Goal: Task Accomplishment & Management: Manage account settings

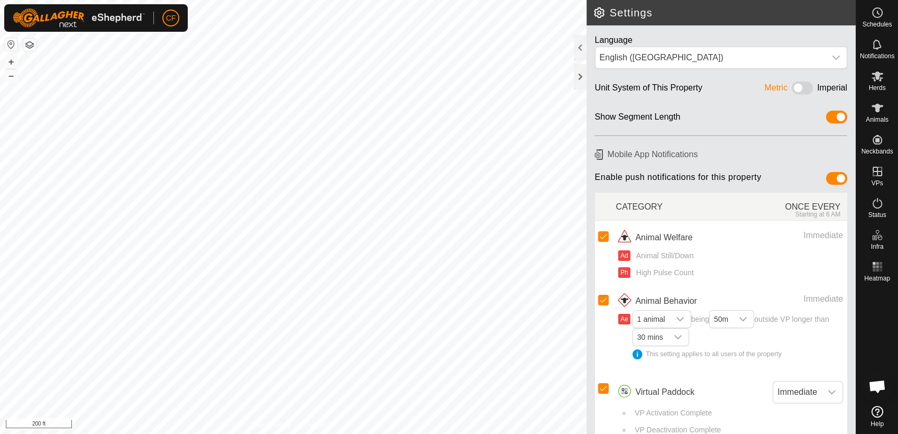
scroll to position [4025, 0]
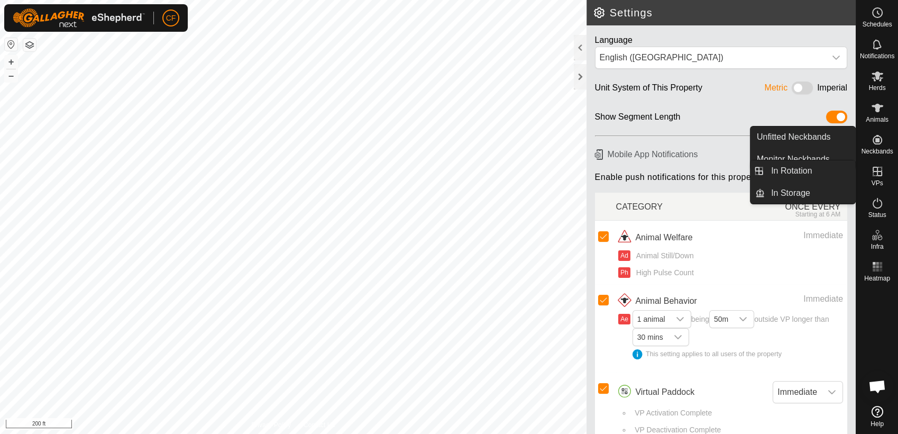
click at [875, 171] on icon at bounding box center [878, 172] width 10 height 10
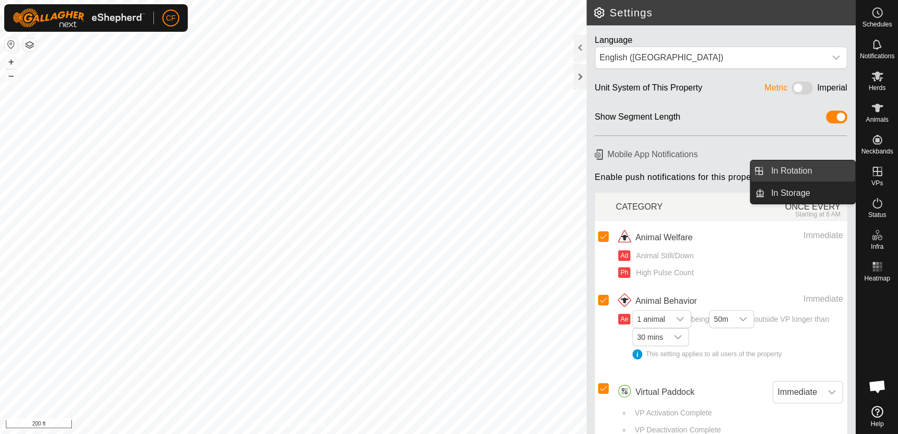
click at [829, 168] on link "In Rotation" at bounding box center [810, 170] width 90 height 21
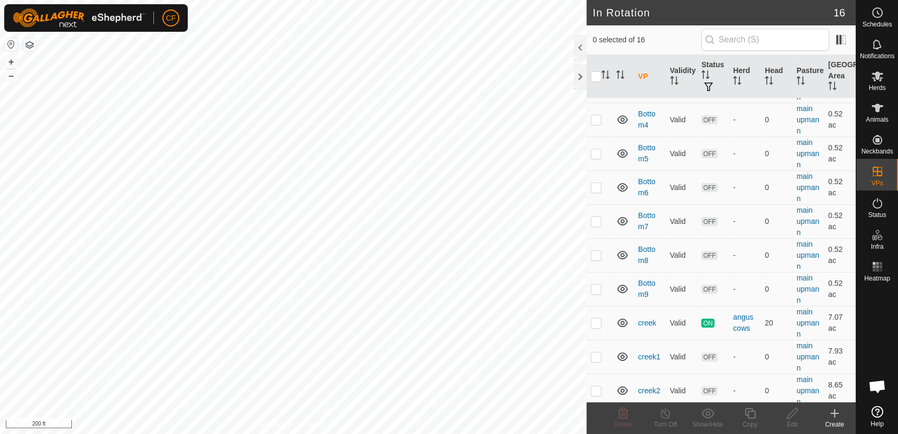
scroll to position [257, 0]
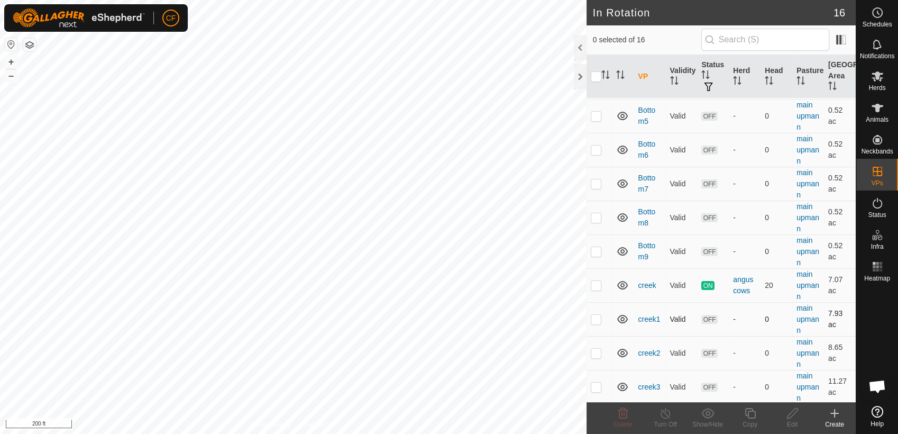
click at [596, 320] on p-checkbox at bounding box center [596, 319] width 11 height 8
checkbox input "true"
click at [596, 353] on p-checkbox at bounding box center [596, 353] width 11 height 8
checkbox input "true"
click at [597, 386] on p-checkbox at bounding box center [596, 386] width 11 height 8
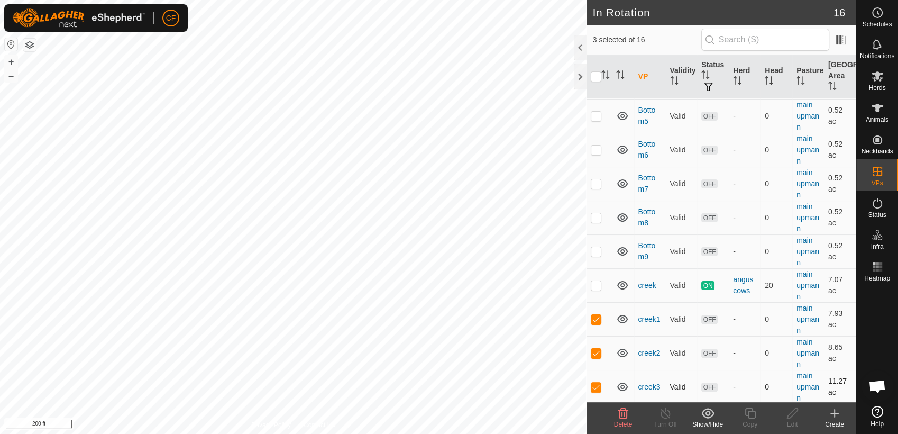
click at [597, 386] on p-checkbox at bounding box center [596, 386] width 11 height 8
checkbox input "false"
click at [596, 354] on p-checkbox at bounding box center [596, 353] width 11 height 8
checkbox input "false"
click at [597, 319] on p-checkbox at bounding box center [596, 319] width 11 height 8
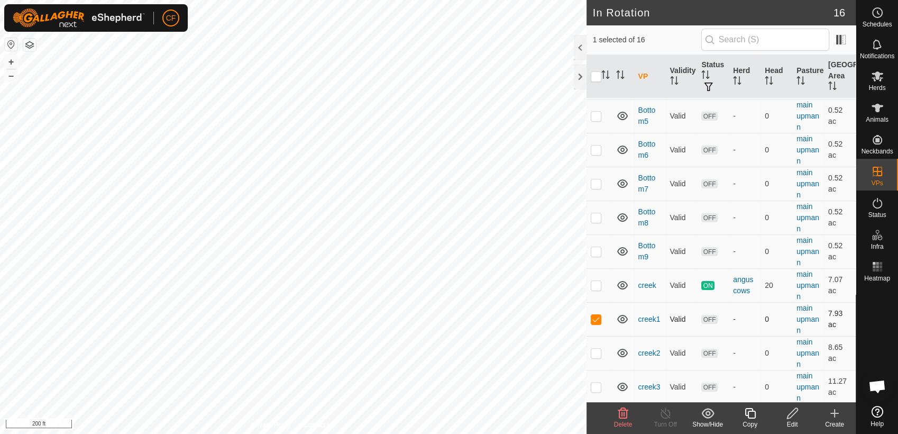
checkbox input "false"
click at [597, 286] on p-checkbox at bounding box center [596, 285] width 11 height 8
click at [592, 284] on p-checkbox at bounding box center [596, 285] width 11 height 8
checkbox input "false"
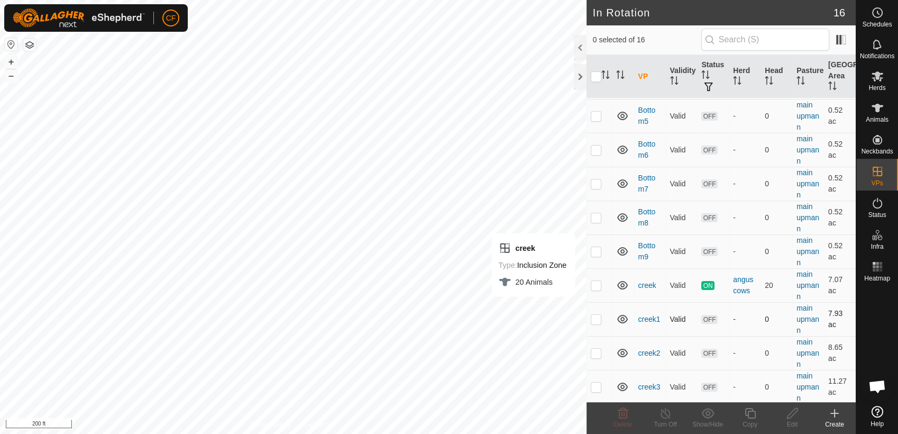
click at [597, 320] on p-checkbox at bounding box center [596, 319] width 11 height 8
checkbox input "true"
click at [597, 281] on p-checkbox at bounding box center [596, 285] width 11 height 8
click at [596, 281] on p-checkbox at bounding box center [596, 285] width 11 height 8
checkbox input "false"
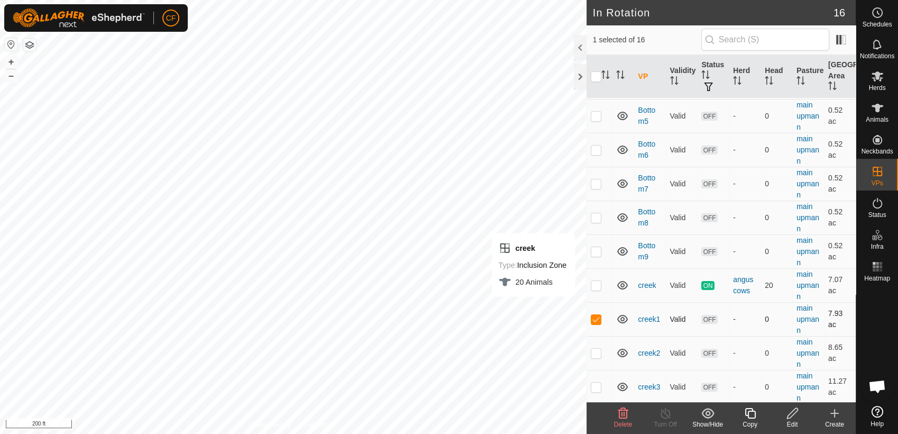
click at [593, 320] on p-checkbox at bounding box center [596, 319] width 11 height 8
checkbox input "false"
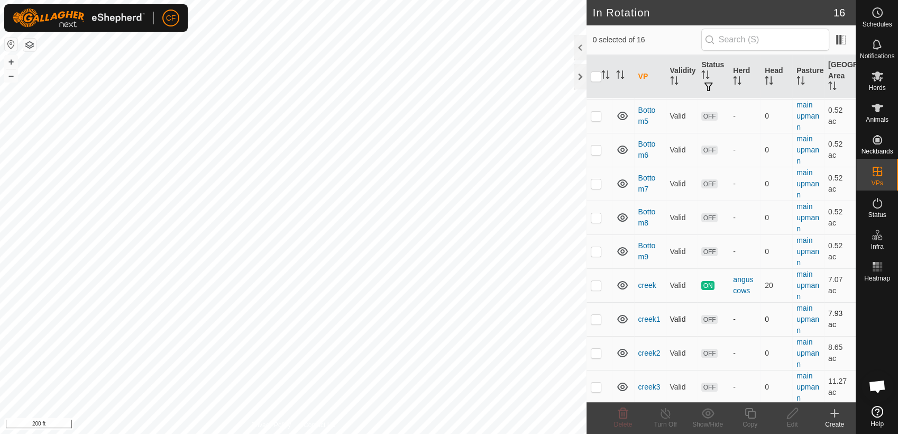
checkbox input "true"
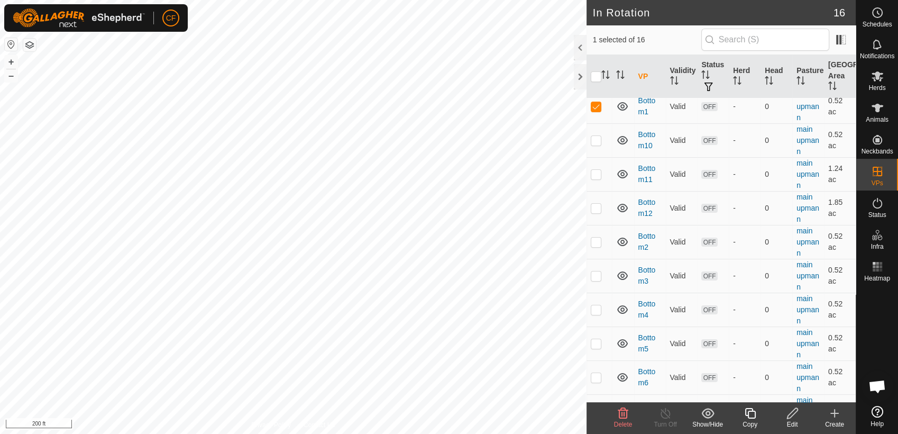
scroll to position [0, 0]
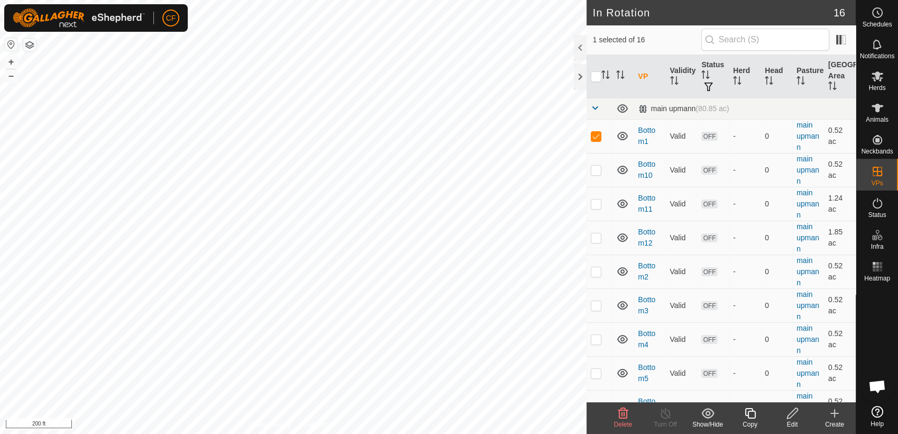
click at [750, 413] on icon at bounding box center [750, 413] width 13 height 13
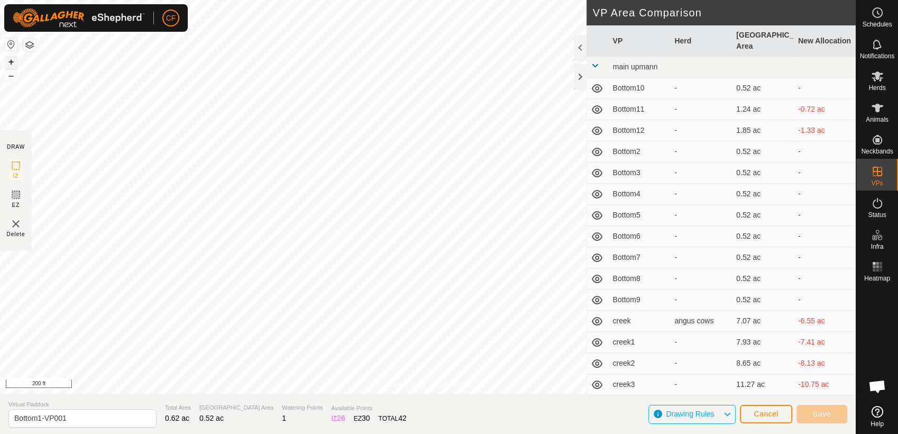
click at [10, 61] on button "+" at bounding box center [11, 62] width 13 height 13
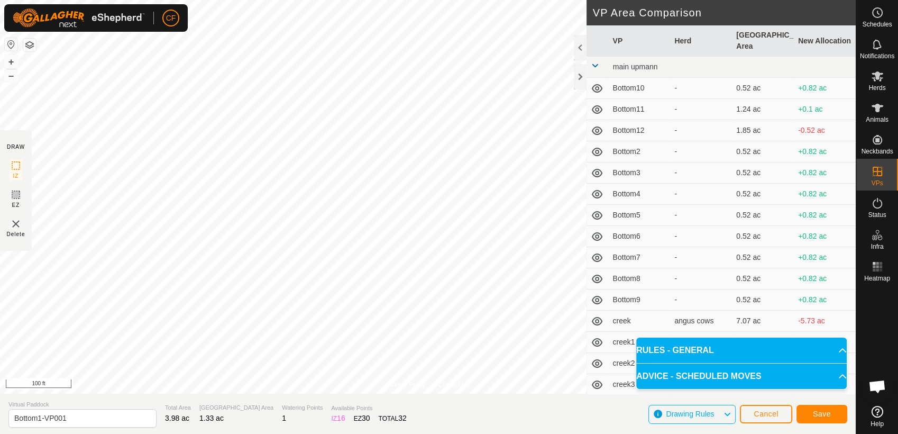
click at [339, 433] on html "CF Schedules Notifications Herds Animals Neckbands VPs Status Infra Heatmap Hel…" at bounding box center [449, 217] width 898 height 434
click at [79, 417] on input "Bottom1-VP001" at bounding box center [82, 418] width 148 height 19
type input "B"
type input "h"
type input "Hilltop"
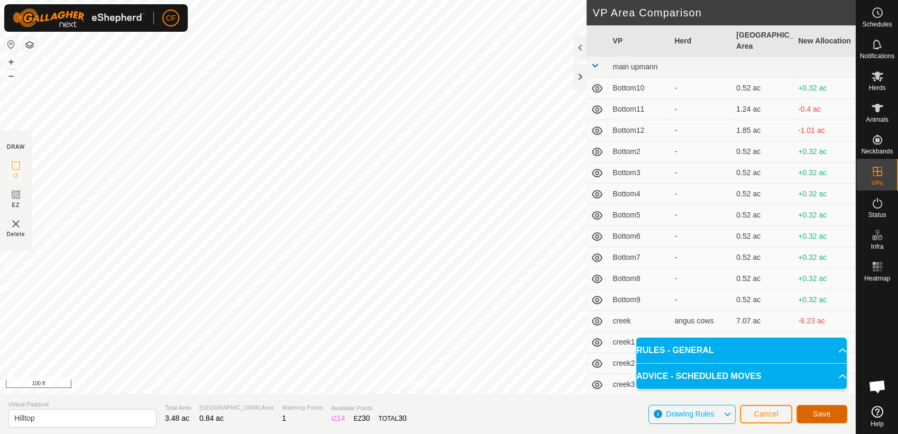
click at [816, 413] on span "Save" at bounding box center [822, 413] width 18 height 8
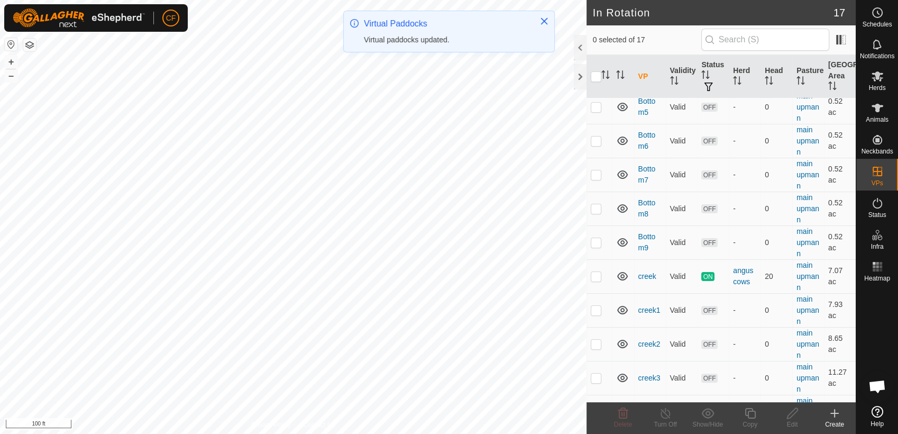
scroll to position [291, 0]
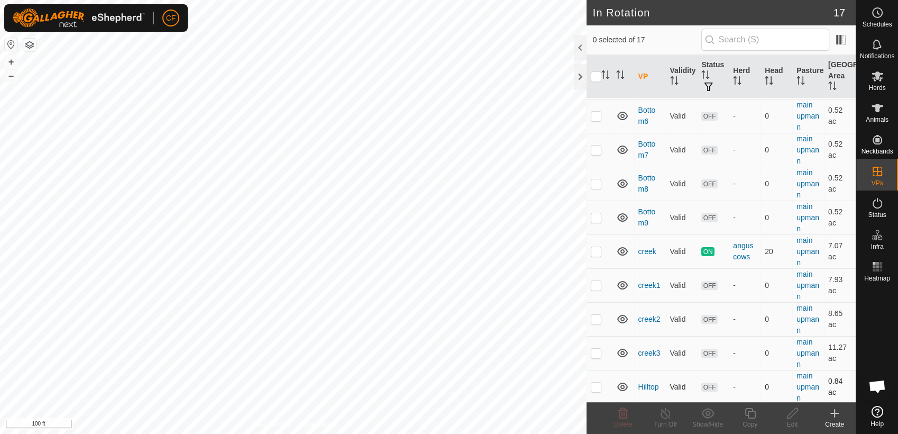
click at [596, 388] on p-checkbox at bounding box center [596, 386] width 11 height 8
checkbox input "true"
click at [748, 416] on icon at bounding box center [750, 413] width 11 height 11
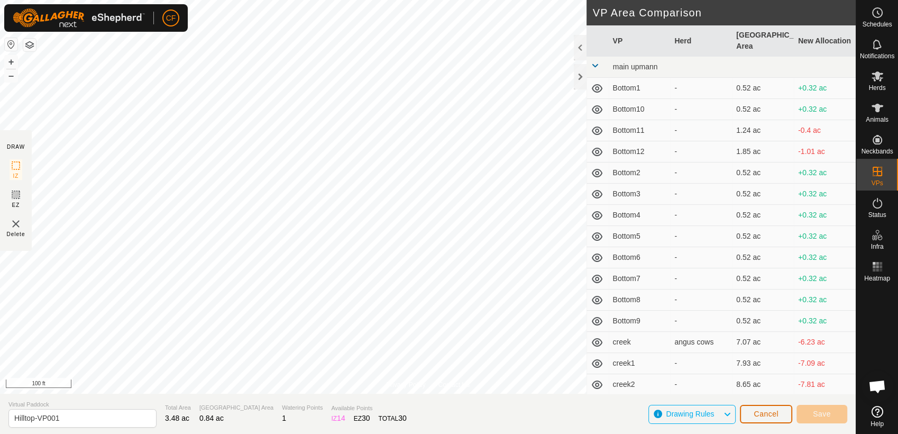
click at [748, 416] on button "Cancel" at bounding box center [766, 414] width 52 height 19
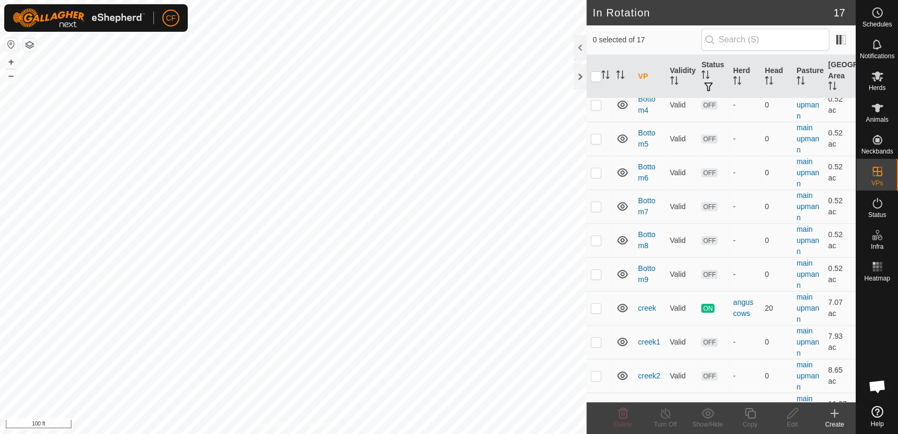
scroll to position [291, 0]
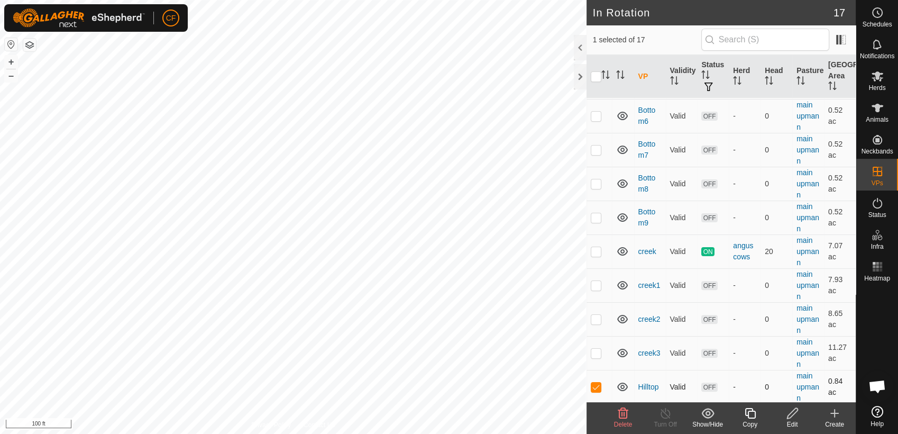
checkbox input "true"
click at [749, 417] on icon at bounding box center [750, 413] width 11 height 11
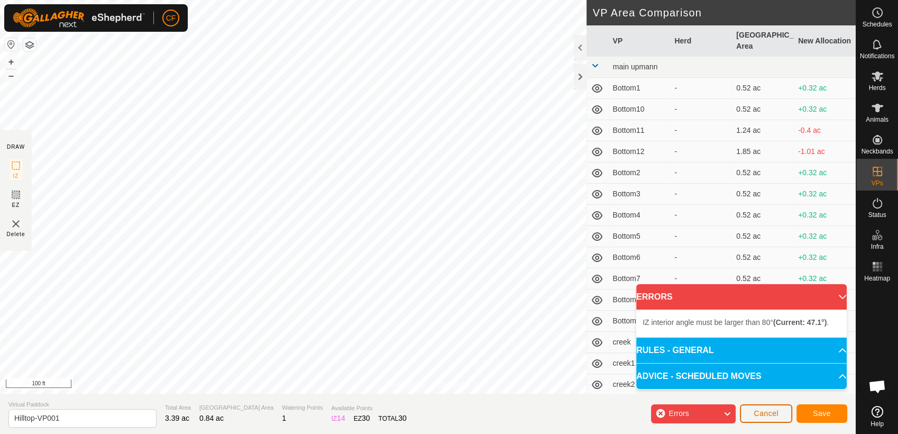
click at [771, 416] on span "Cancel" at bounding box center [766, 413] width 25 height 8
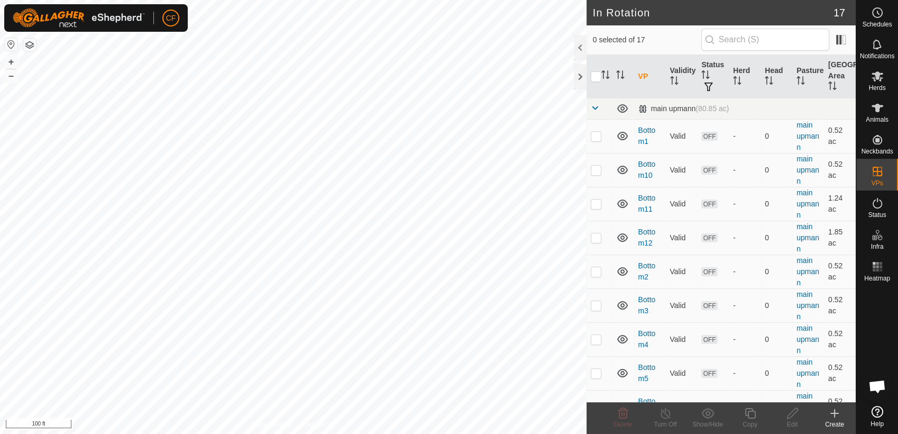
checkbox input "true"
click at [752, 414] on icon at bounding box center [750, 413] width 13 height 13
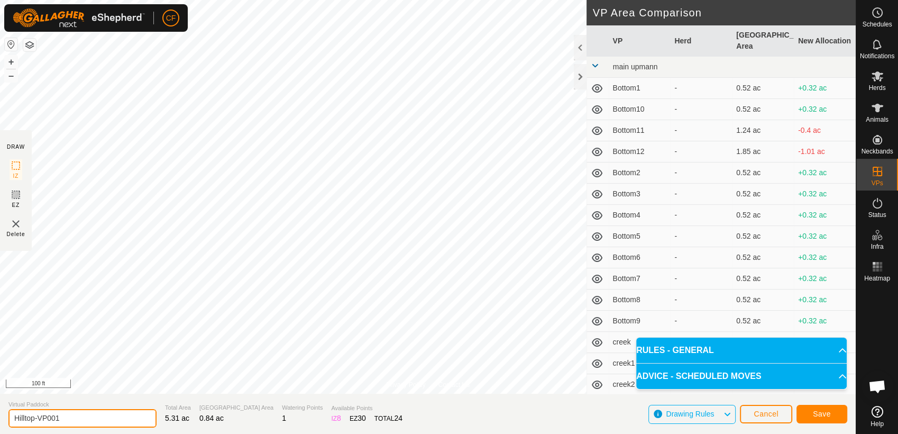
click at [76, 424] on input "Hilltop-VP001" at bounding box center [82, 418] width 148 height 19
type input "Hilltop1"
click at [823, 413] on span "Save" at bounding box center [822, 413] width 18 height 8
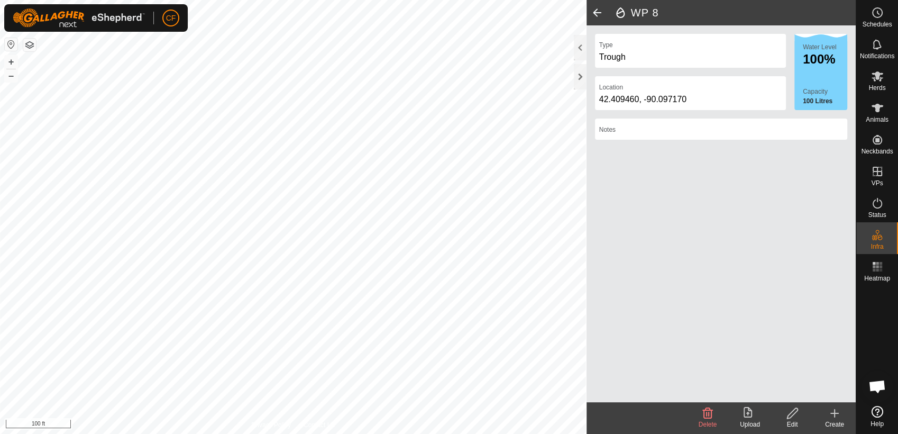
click at [792, 413] on icon at bounding box center [792, 413] width 13 height 13
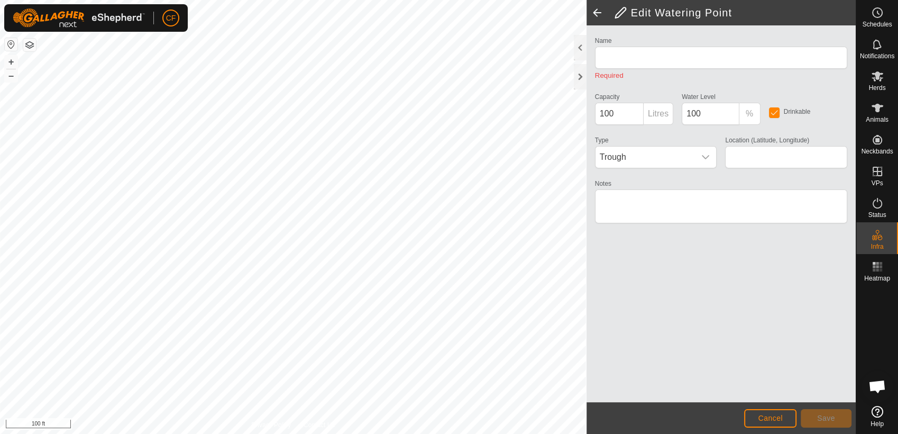
type input "WP 8"
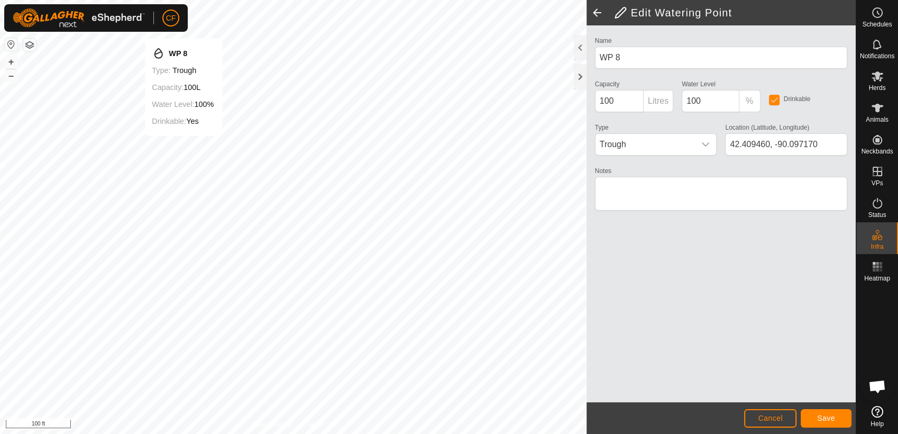
type input "42.409749, -90.097848"
click at [822, 420] on span "Save" at bounding box center [826, 418] width 18 height 8
